Goal: Find specific page/section: Find specific page/section

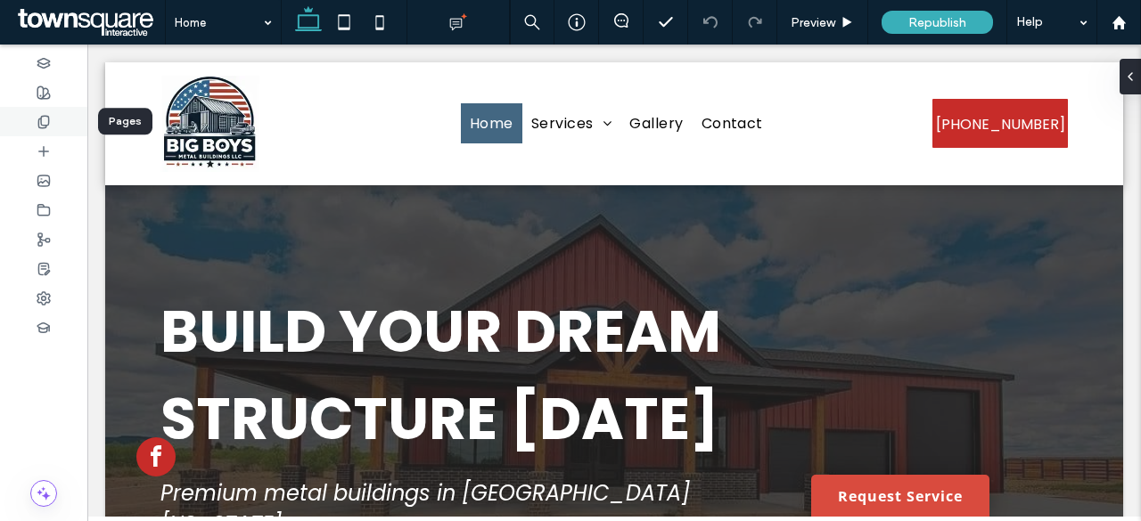
click at [48, 119] on use at bounding box center [43, 122] width 10 height 12
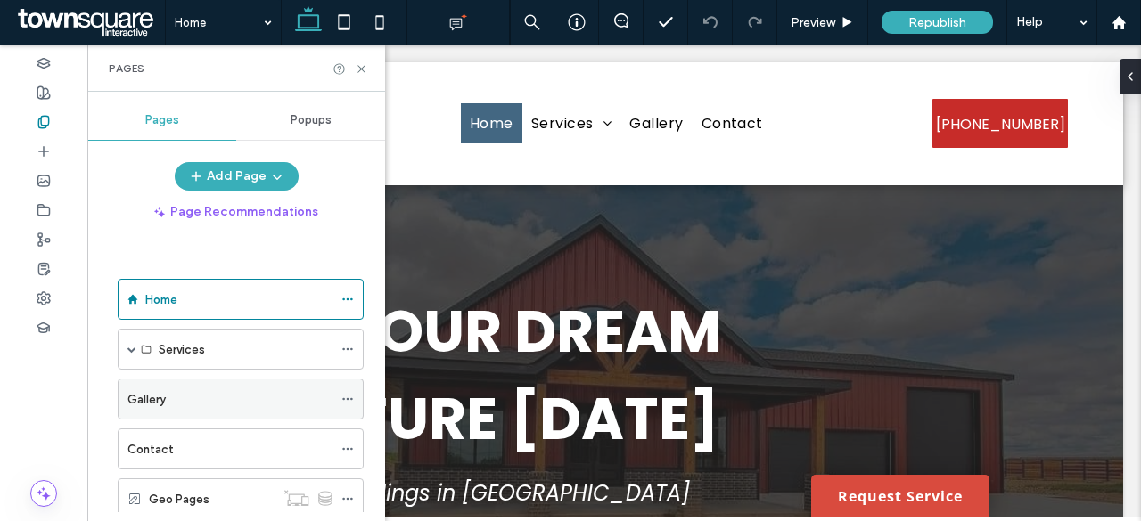
click at [182, 410] on div "Gallery" at bounding box center [229, 399] width 205 height 39
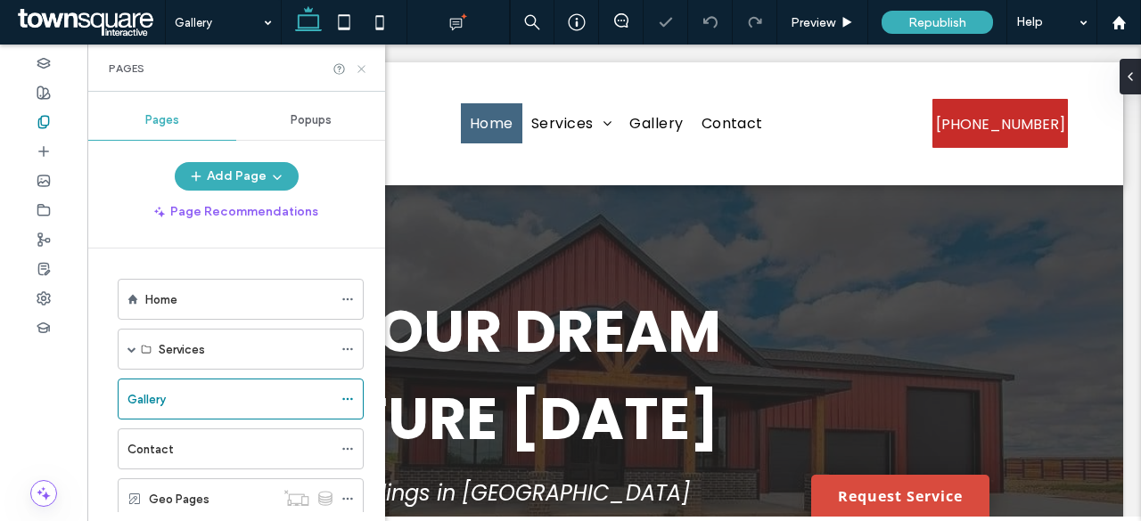
click at [360, 69] on use at bounding box center [360, 68] width 7 height 7
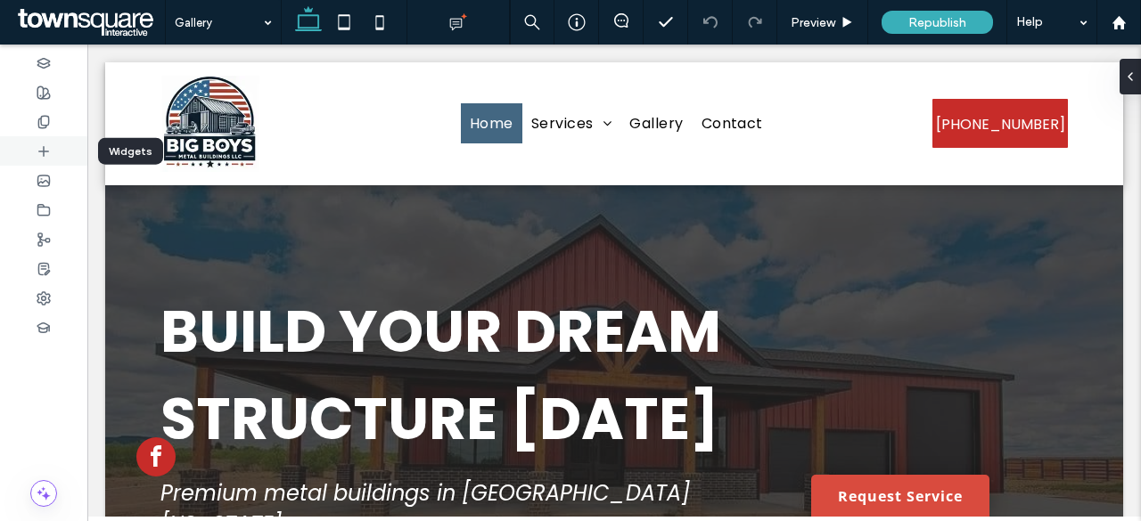
click at [45, 152] on icon at bounding box center [44, 151] width 14 height 14
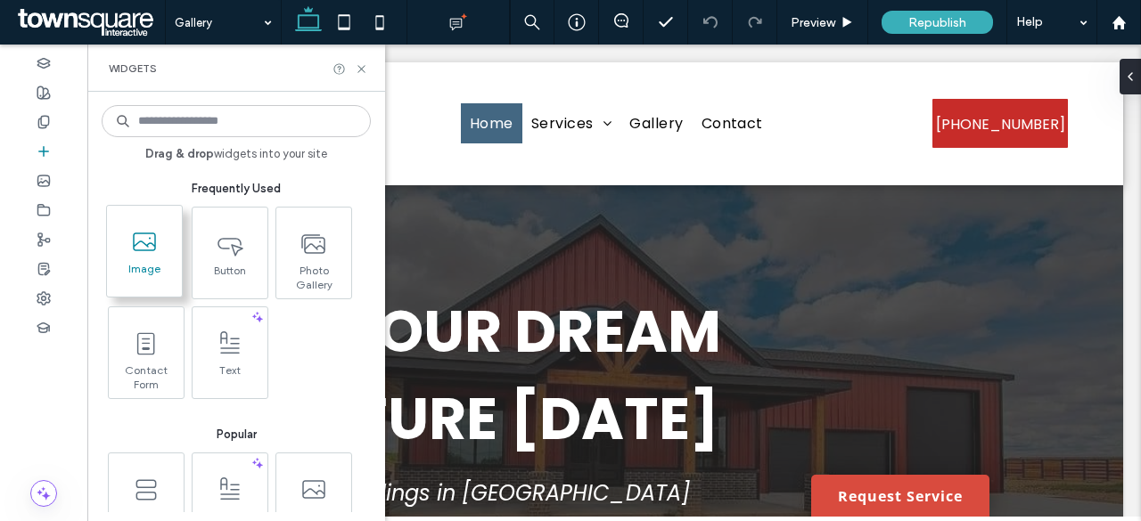
click at [140, 251] on icon at bounding box center [144, 242] width 29 height 29
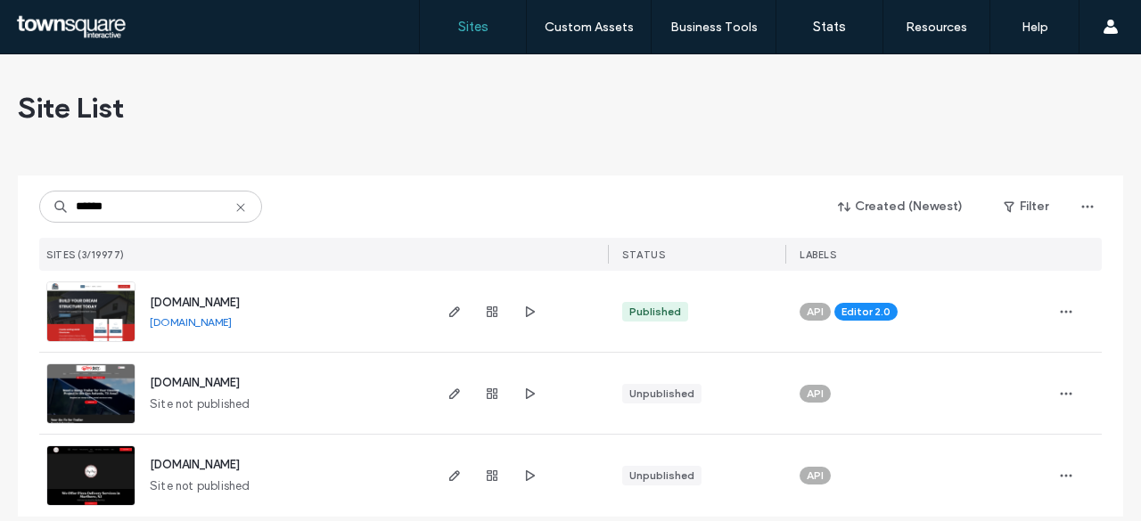
type input "******"
click at [229, 302] on span "[DOMAIN_NAME]" at bounding box center [195, 302] width 90 height 13
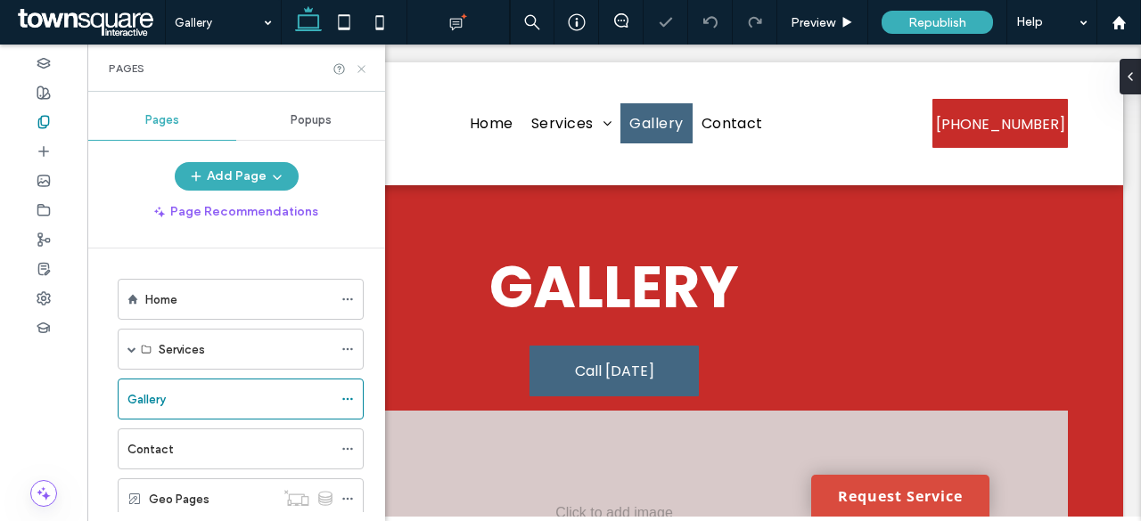
click at [362, 67] on icon at bounding box center [361, 68] width 13 height 13
